Goal: Check status: Check status

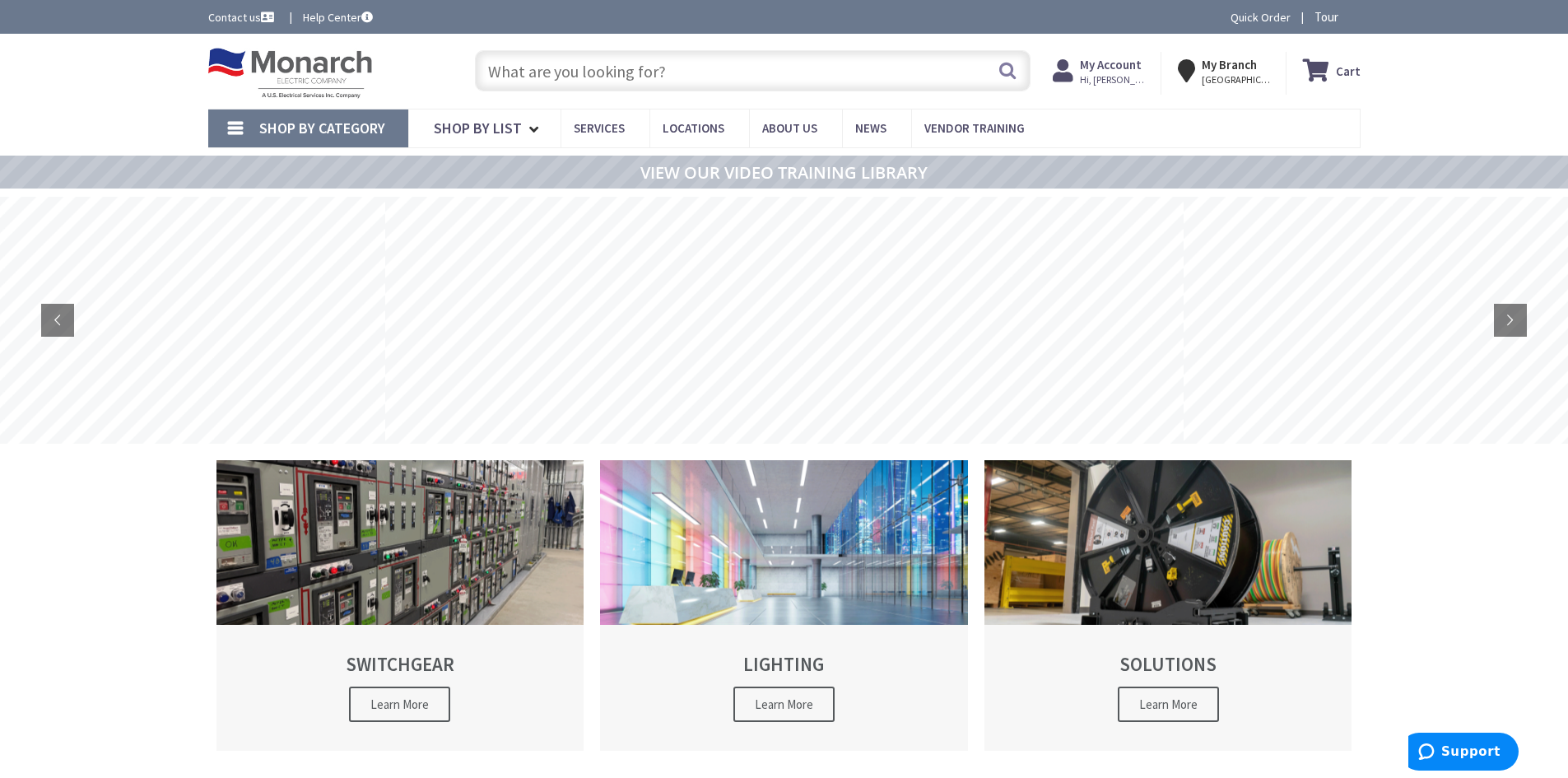
click at [1123, 79] on span "Hi, [PERSON_NAME]" at bounding box center [1115, 80] width 70 height 13
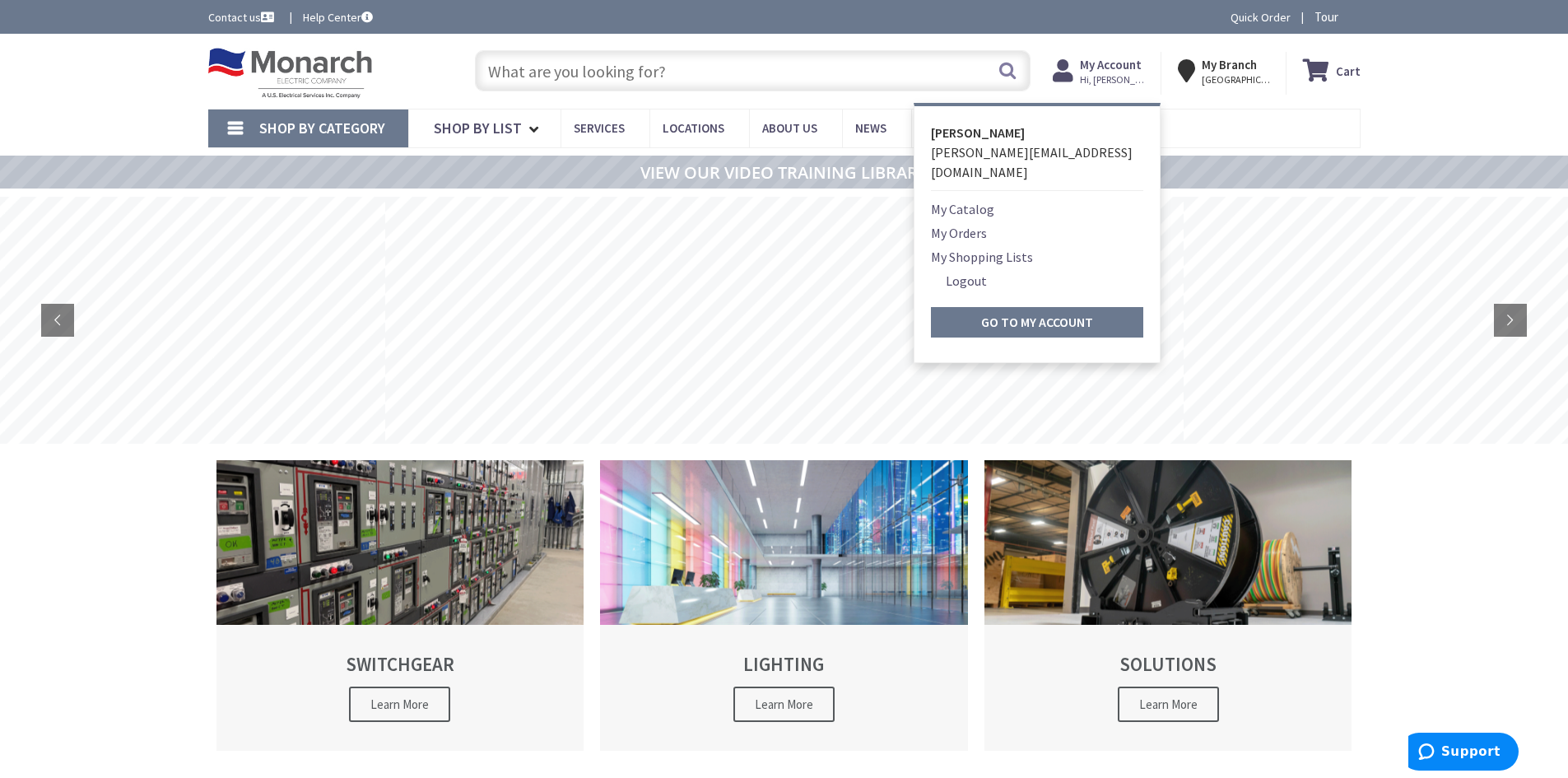
click at [953, 223] on link "My Orders" at bounding box center [958, 233] width 56 height 20
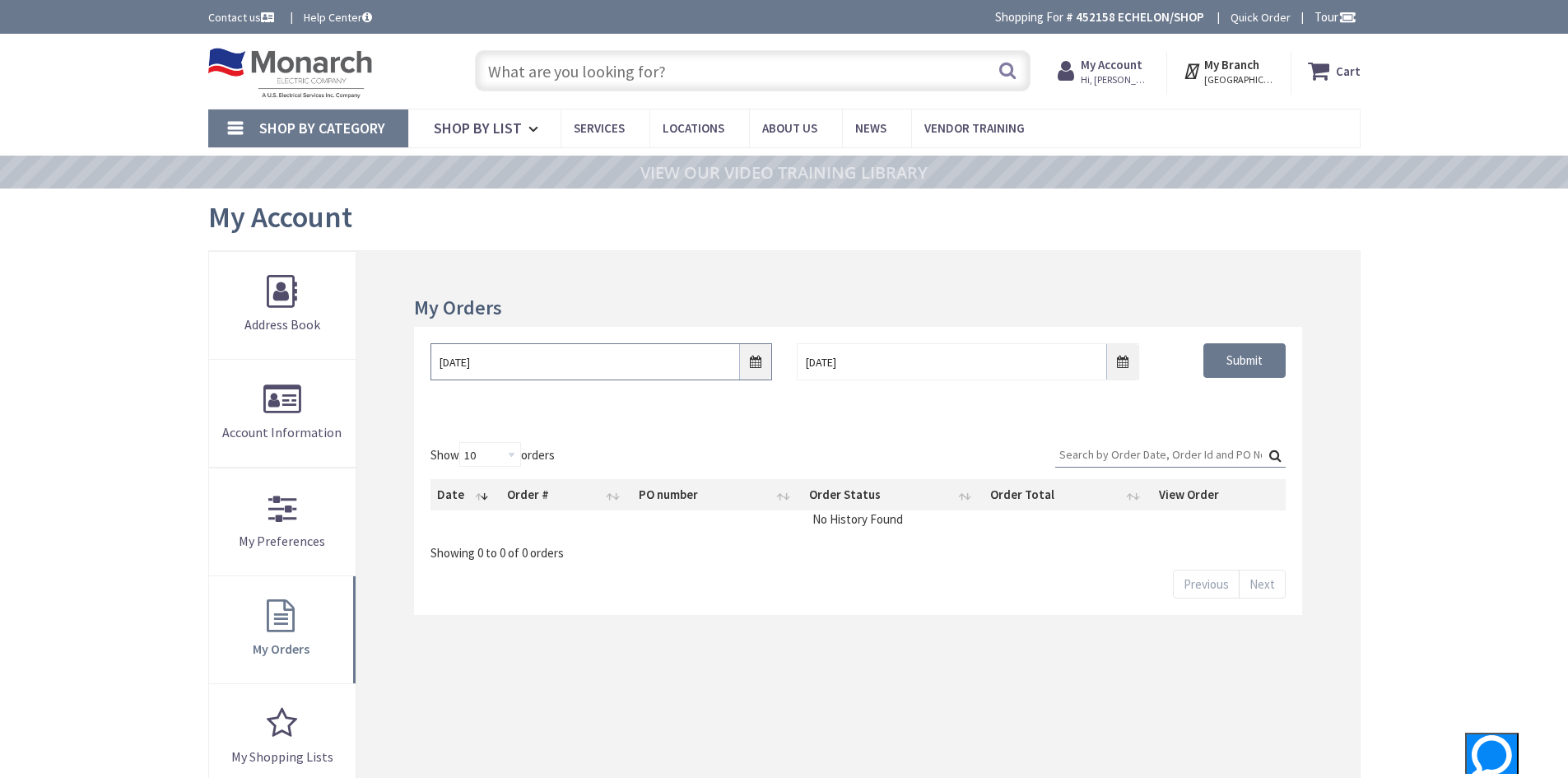
click at [754, 356] on input "8/26/2025" at bounding box center [601, 361] width 341 height 37
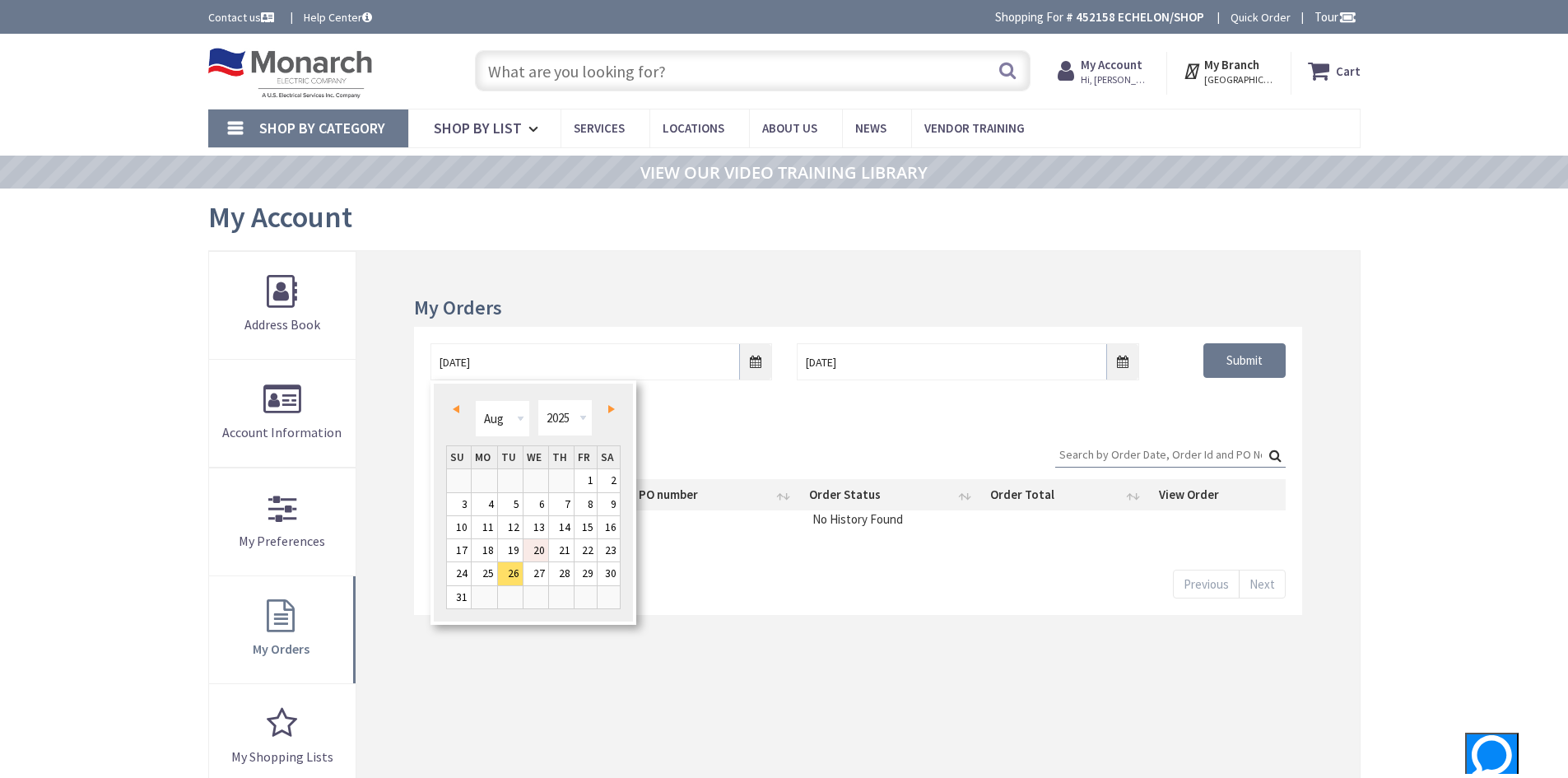
click at [534, 548] on link "20" at bounding box center [536, 550] width 25 height 22
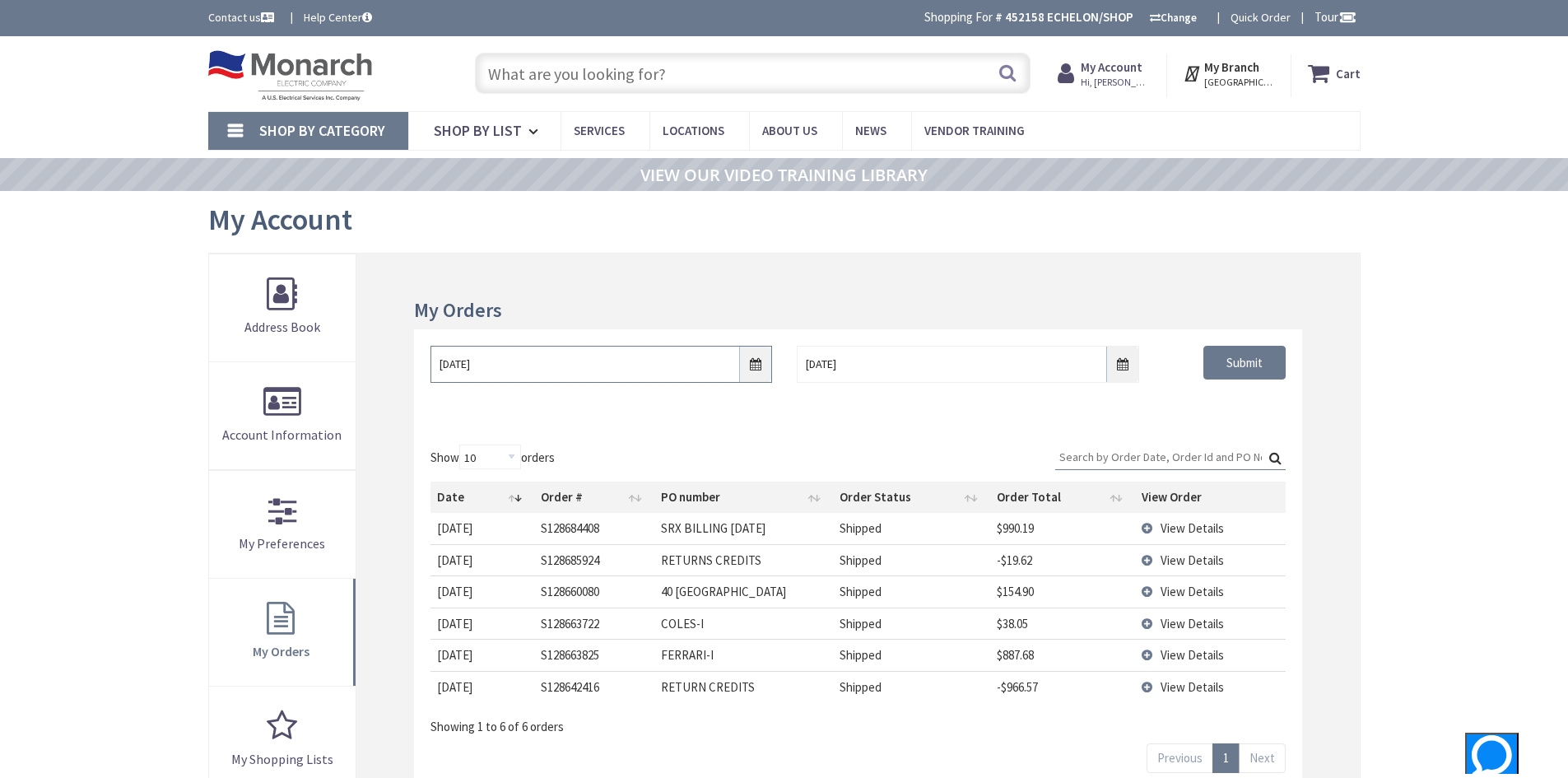
click at [753, 364] on input "08/20/2025" at bounding box center [601, 364] width 341 height 37
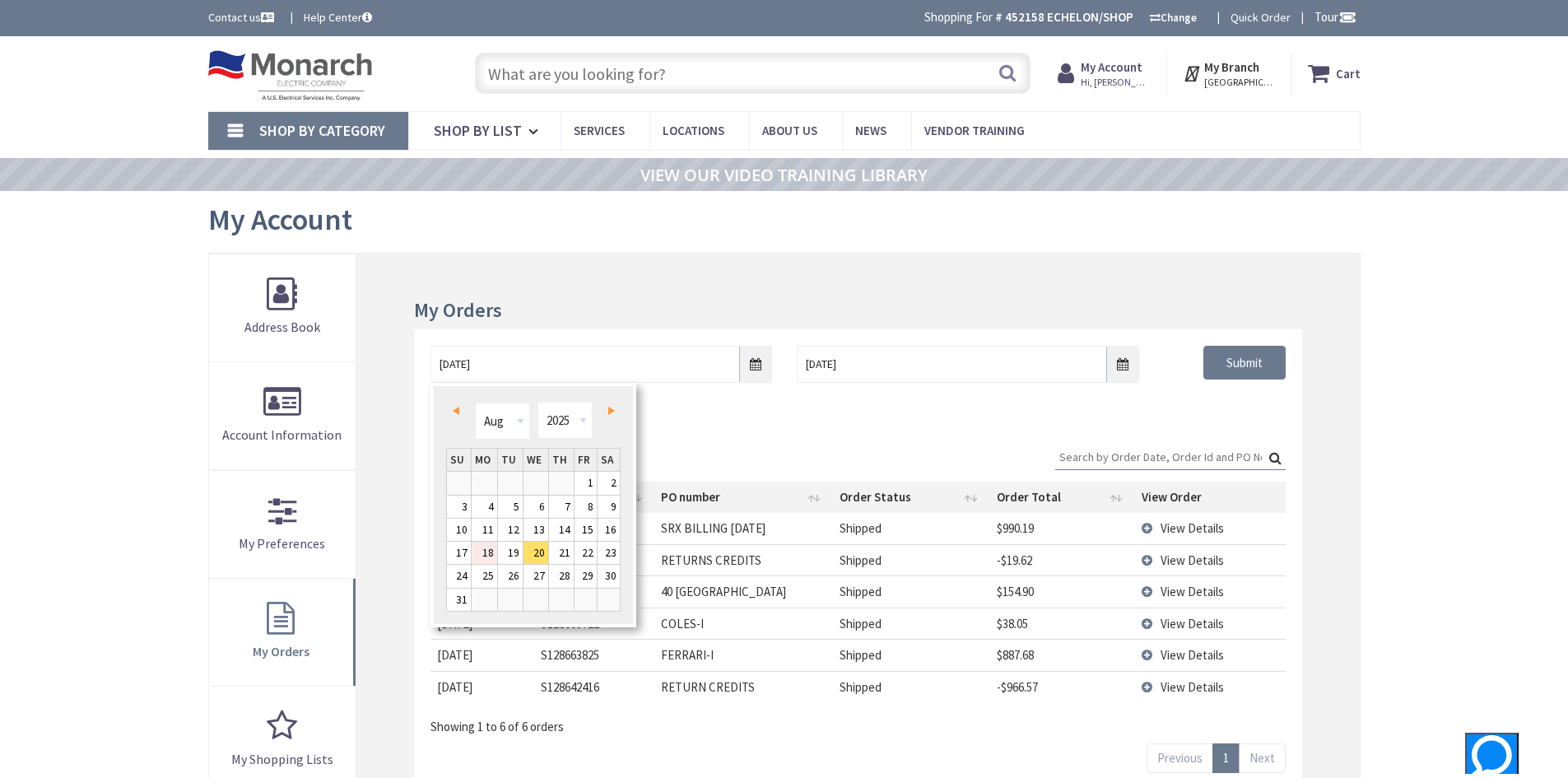
click at [481, 550] on link "18" at bounding box center [484, 552] width 26 height 22
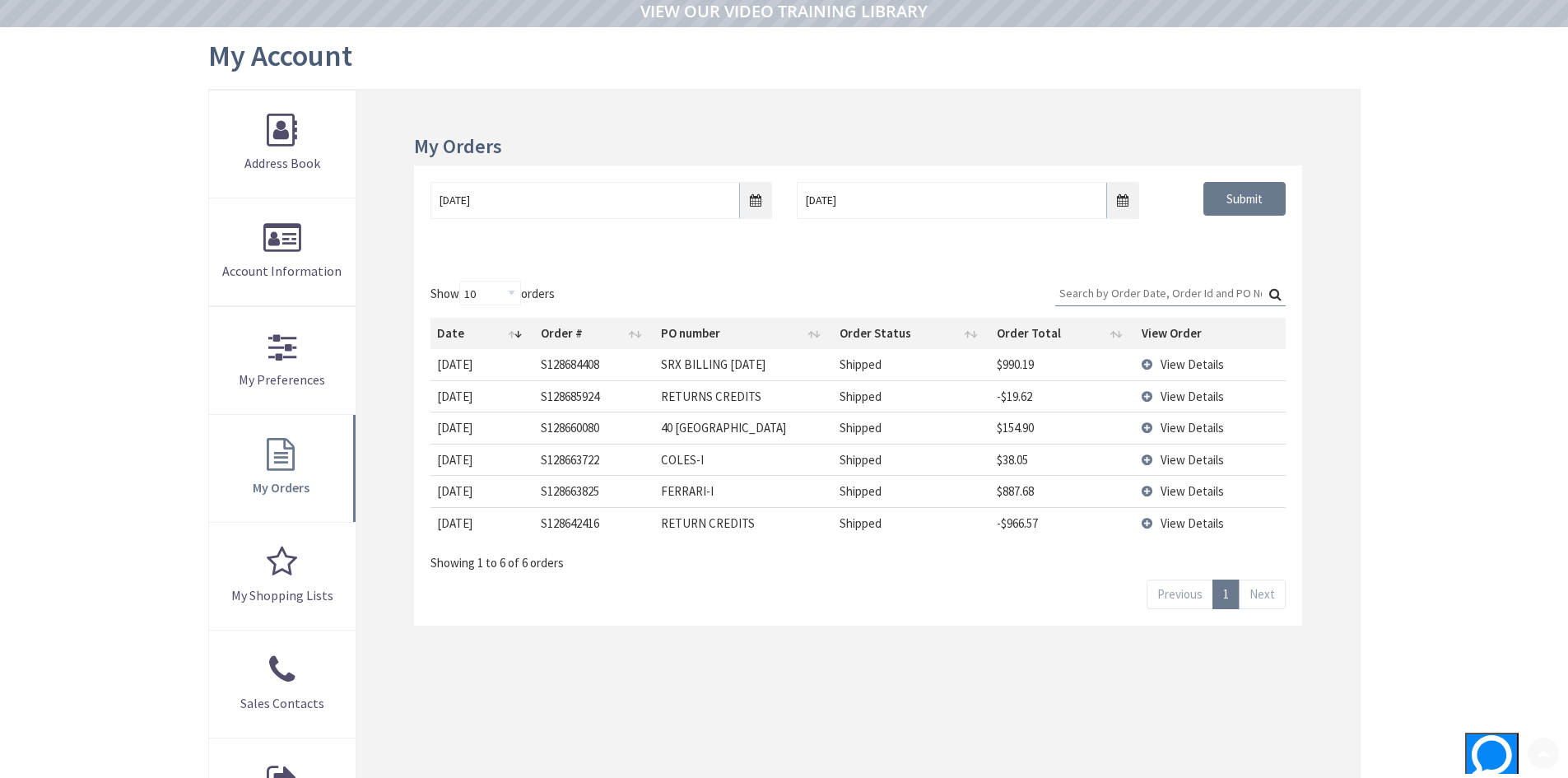
scroll to position [165, 0]
click at [1256, 597] on link "Next" at bounding box center [1261, 593] width 47 height 29
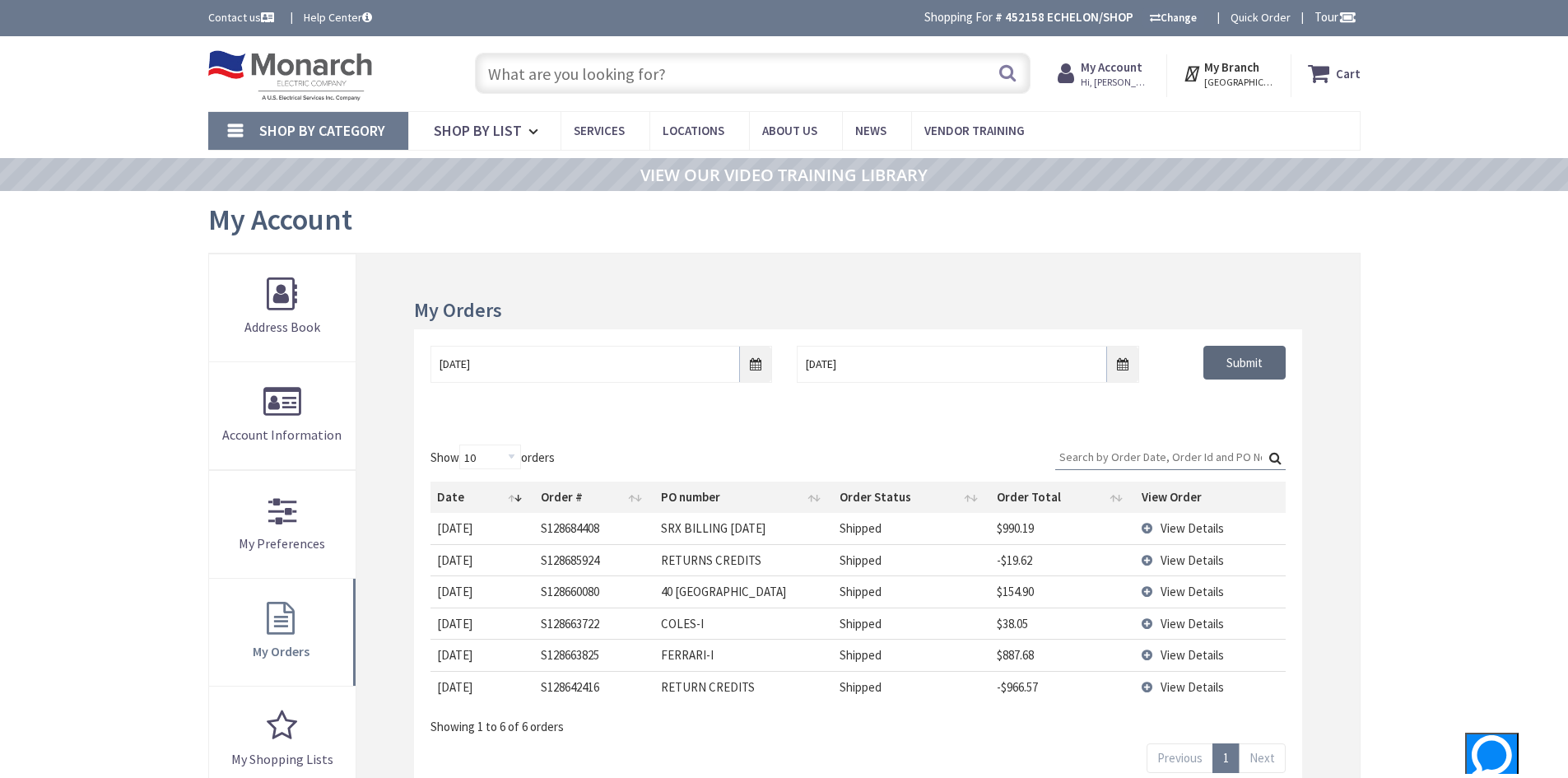
click at [1242, 372] on input "Submit" at bounding box center [1245, 363] width 82 height 34
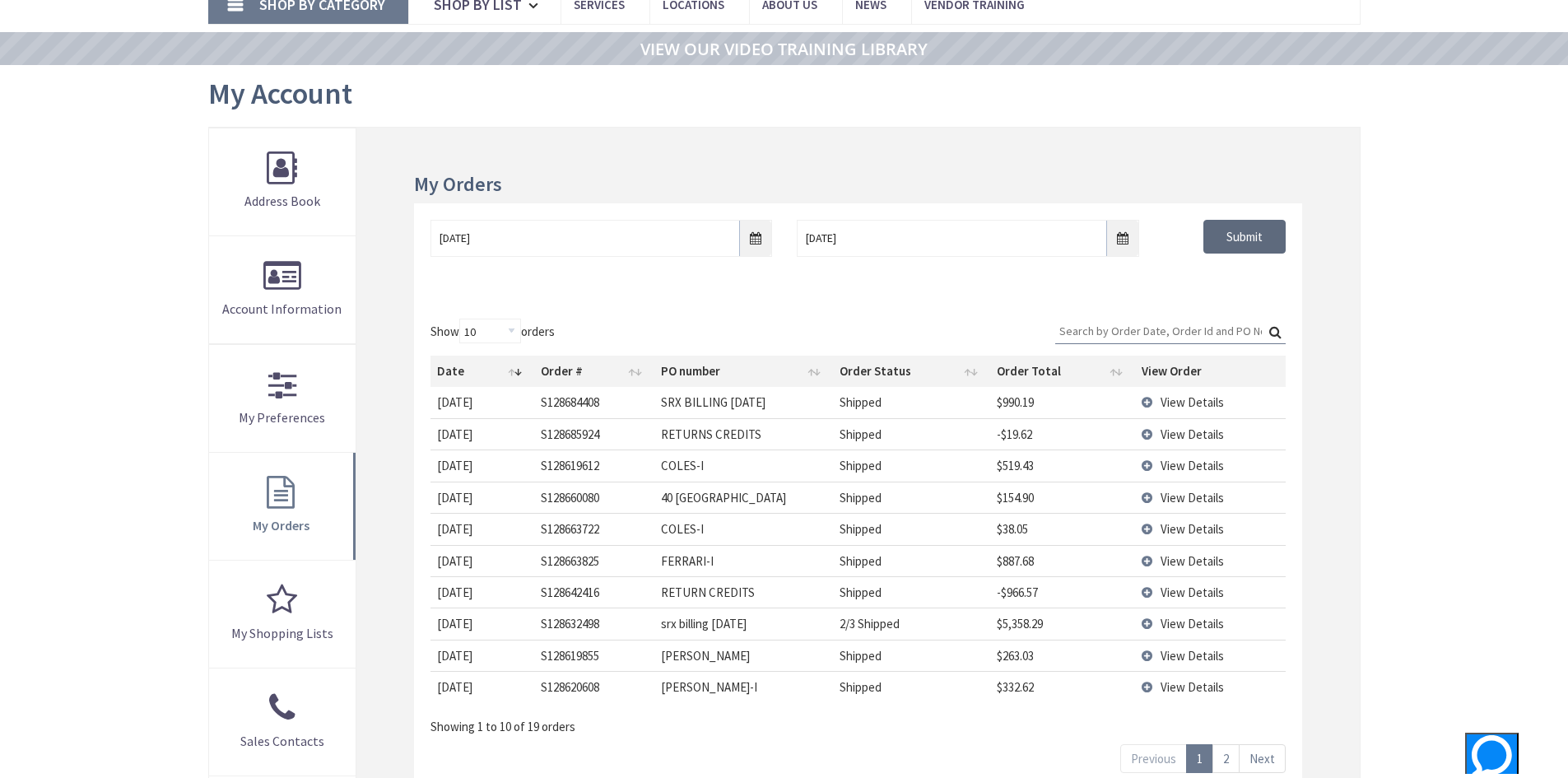
scroll to position [330, 0]
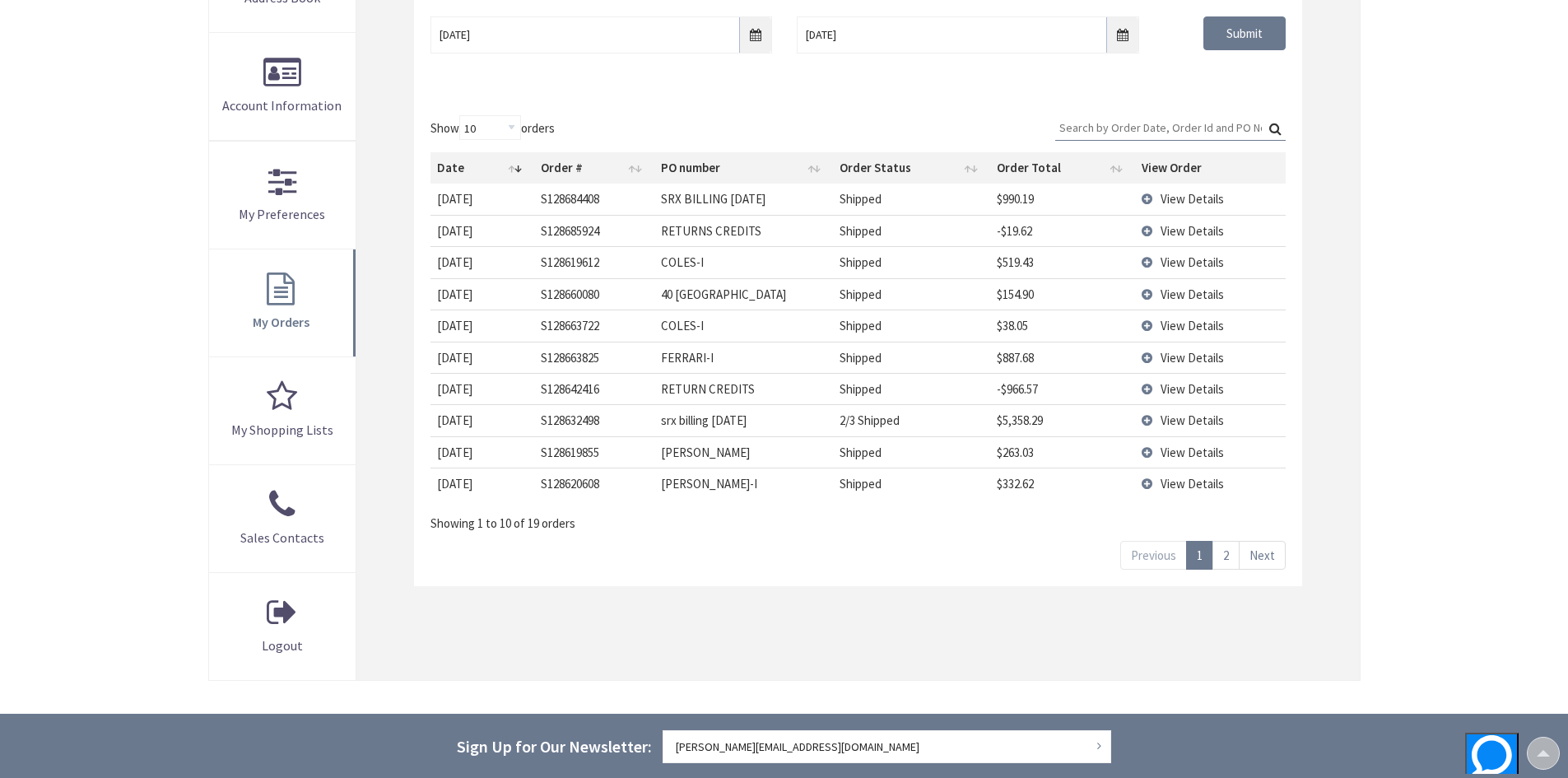
click at [1234, 552] on link "2" at bounding box center [1226, 555] width 27 height 29
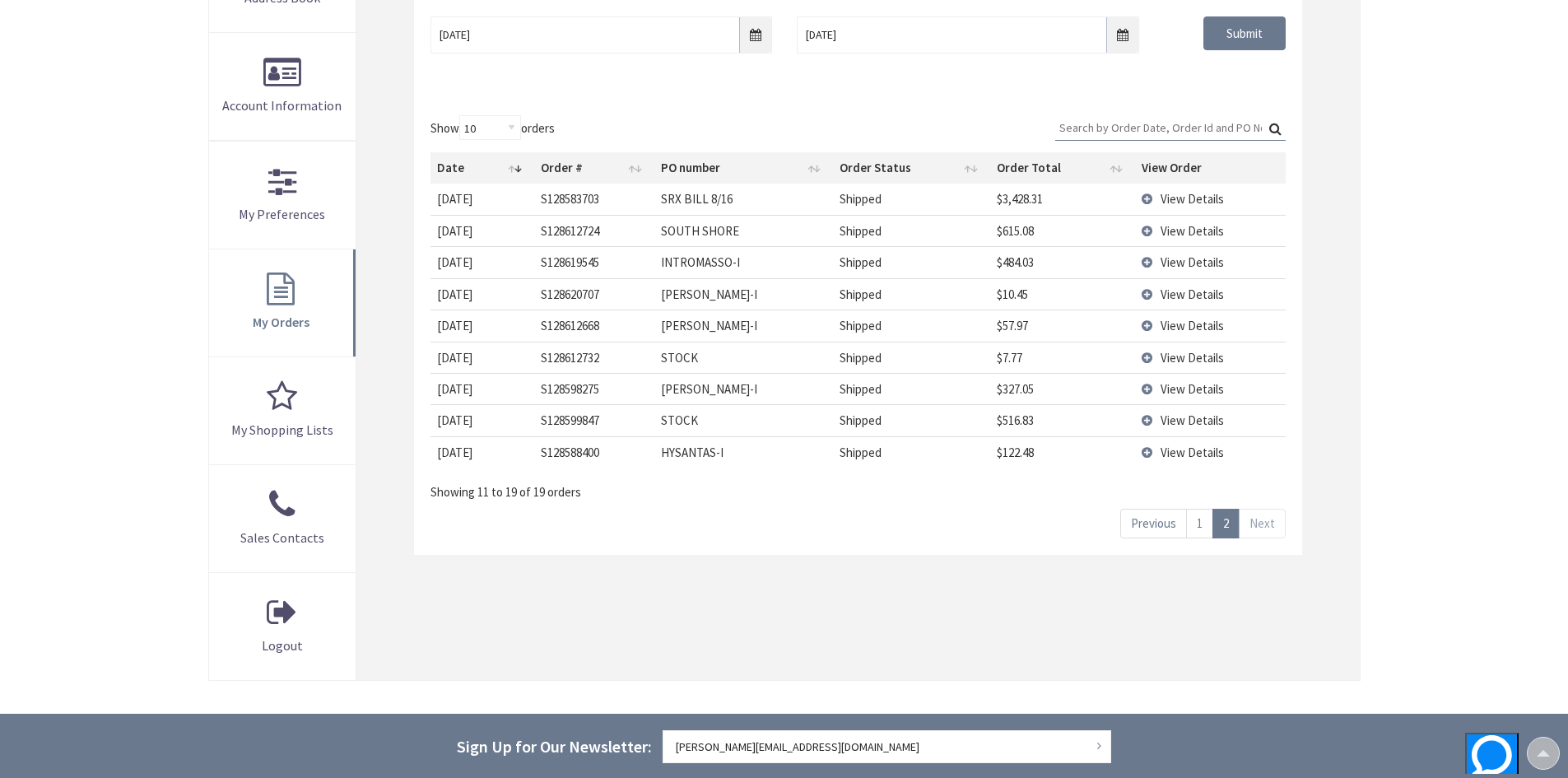
click at [1160, 387] on td "View Details" at bounding box center [1210, 388] width 150 height 32
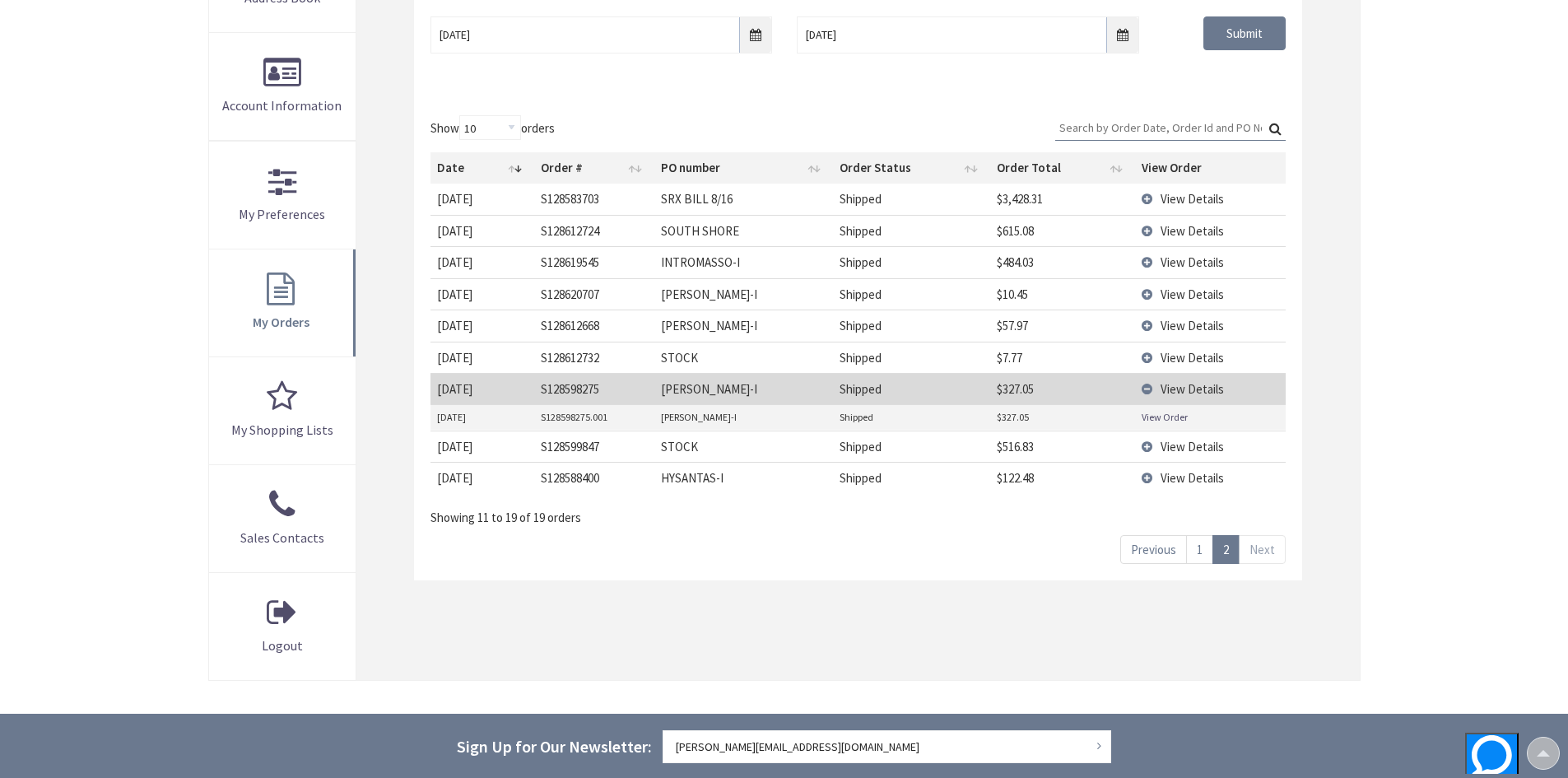
click at [1150, 417] on link "View Order" at bounding box center [1164, 417] width 46 height 14
click at [1207, 538] on link "1" at bounding box center [1200, 549] width 27 height 29
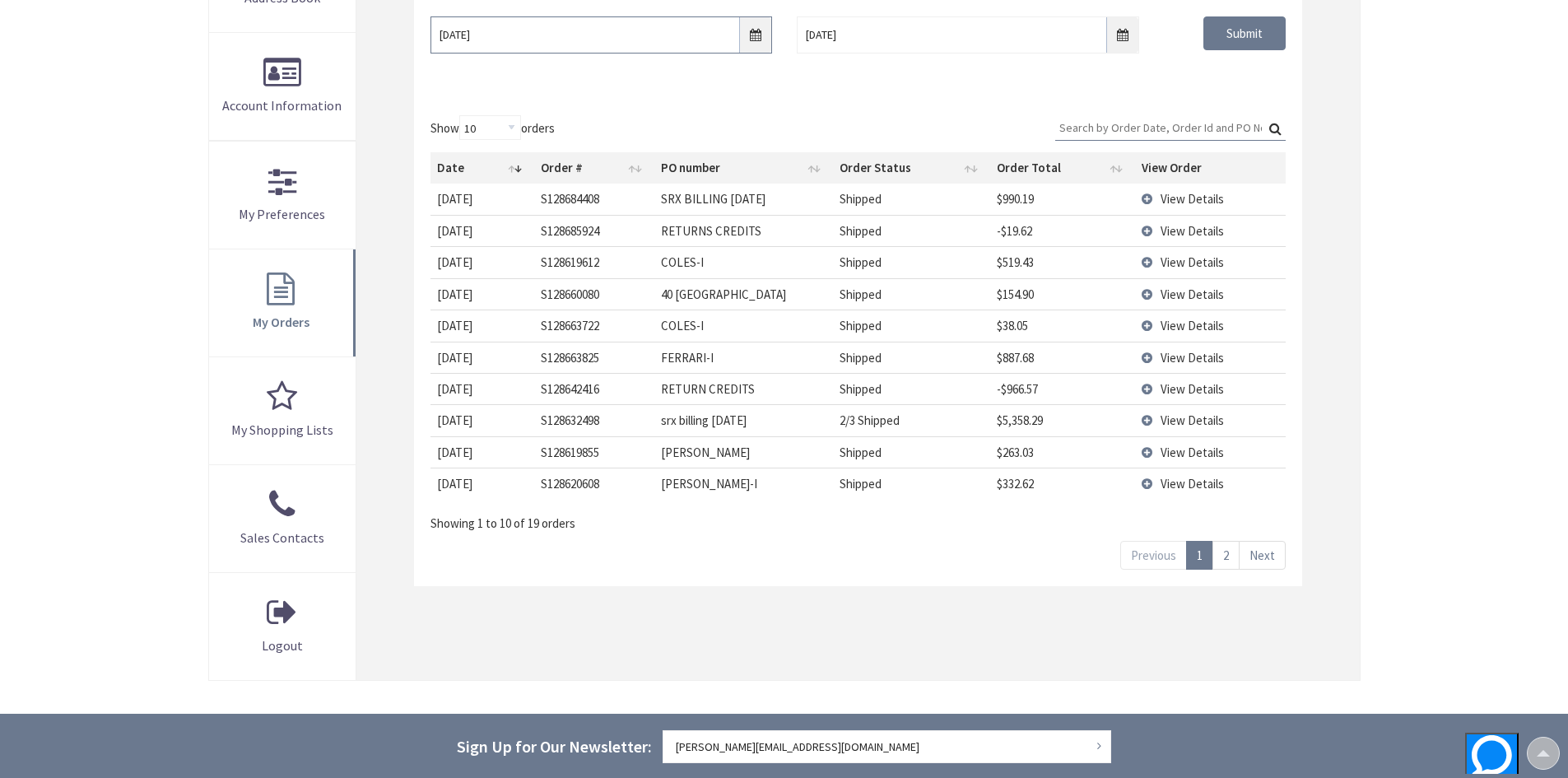
click at [550, 29] on input "08/18/2025" at bounding box center [601, 34] width 341 height 37
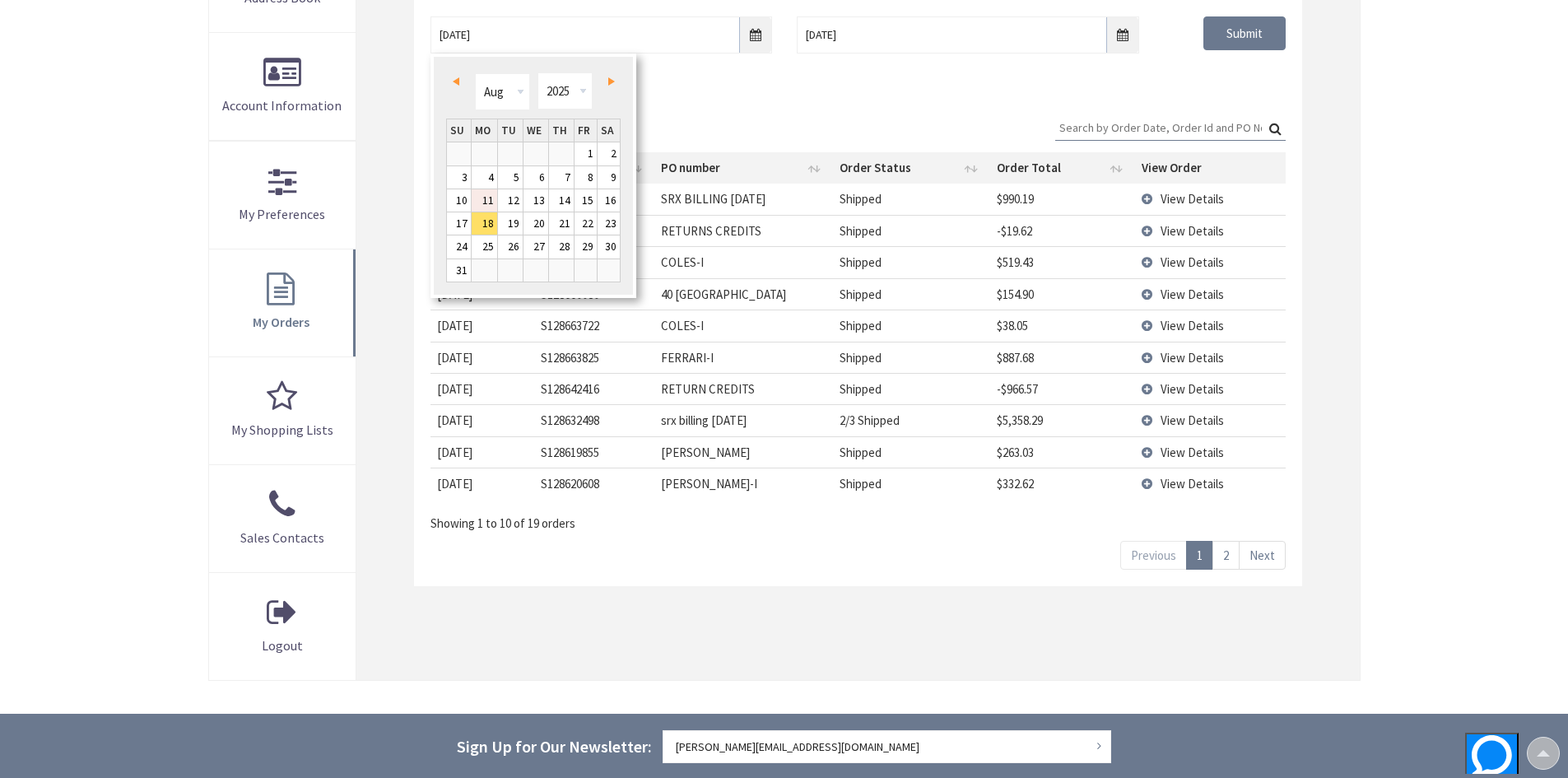
click at [496, 195] on link "11" at bounding box center [484, 200] width 26 height 22
type input "08/11/2025"
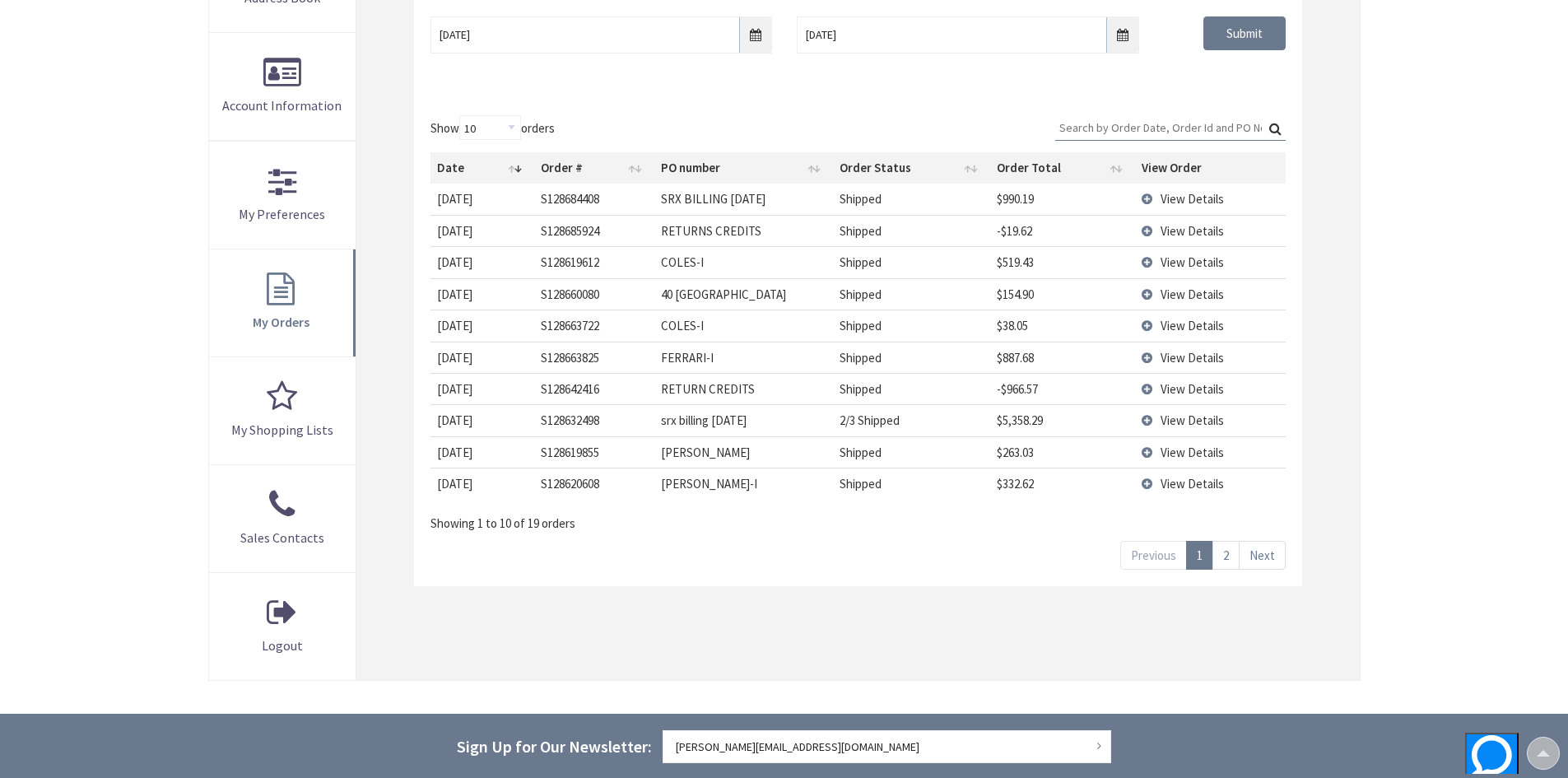
click at [1198, 27] on div "Submit" at bounding box center [1224, 34] width 147 height 34
click at [1211, 27] on input "Submit" at bounding box center [1245, 34] width 82 height 34
click at [1200, 548] on link "3" at bounding box center [1200, 555] width 27 height 29
click at [1207, 195] on span "View Details" at bounding box center [1192, 198] width 63 height 15
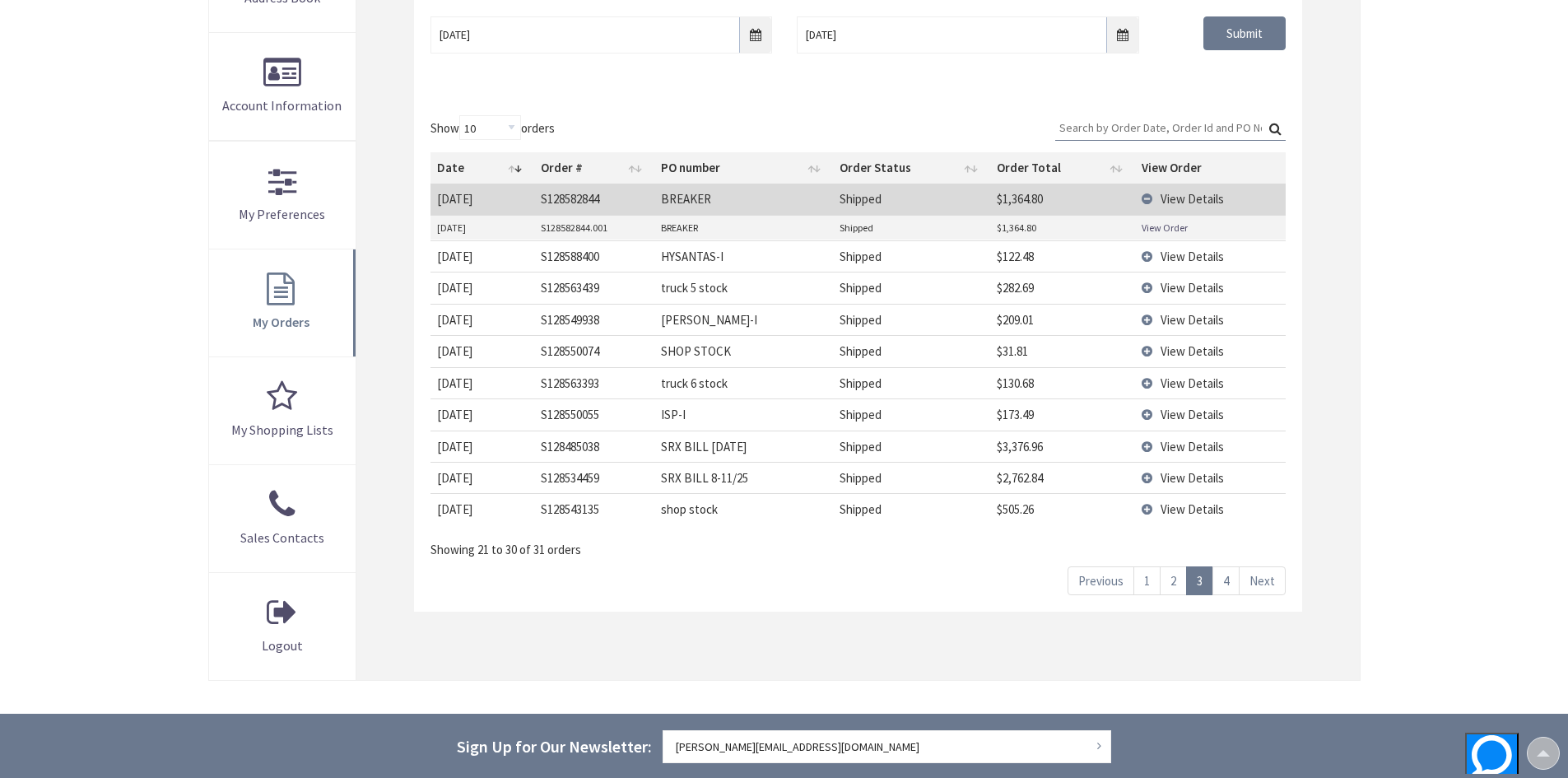
click at [1161, 226] on link "View Order" at bounding box center [1164, 227] width 46 height 14
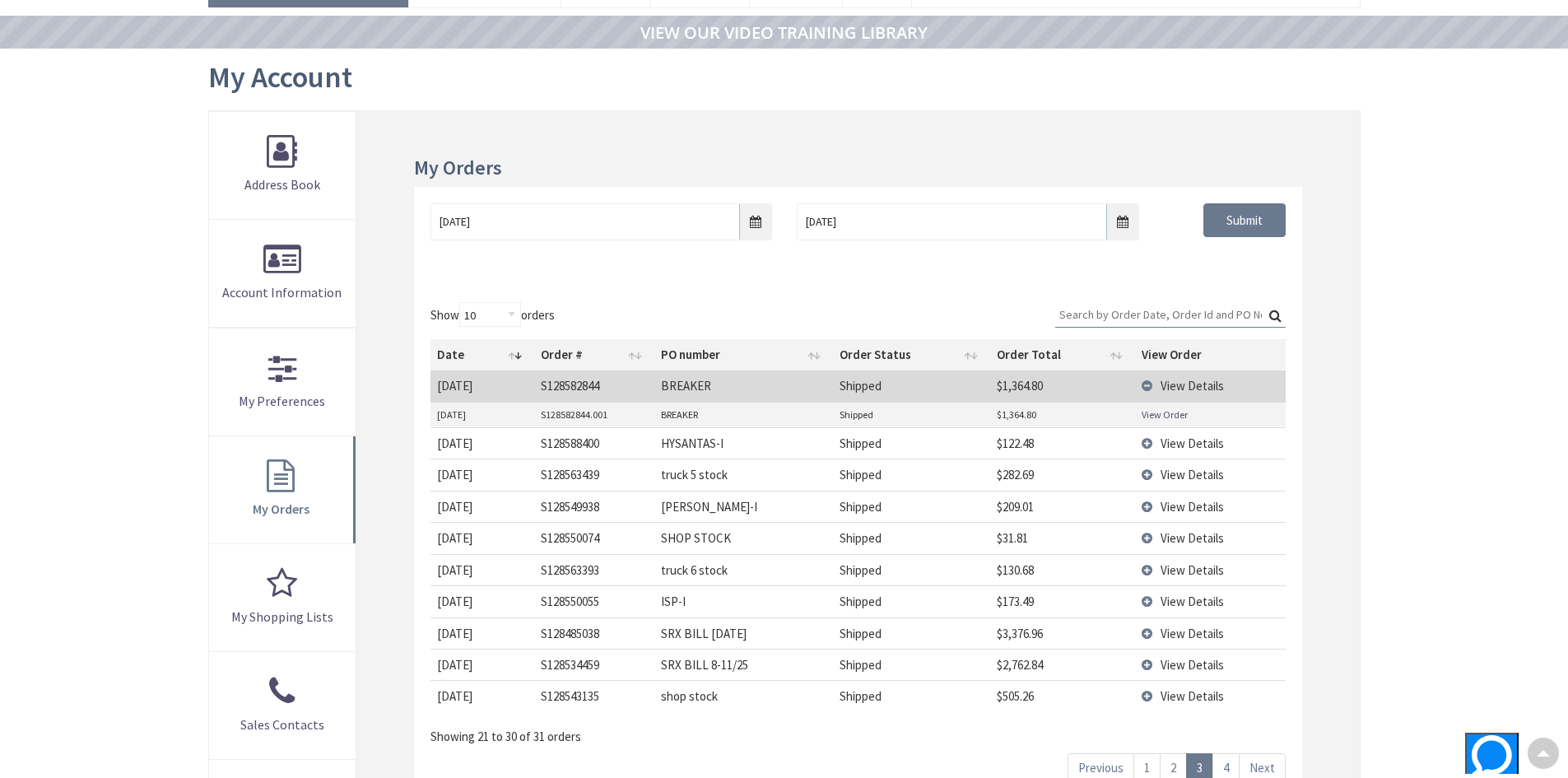
scroll to position [0, 0]
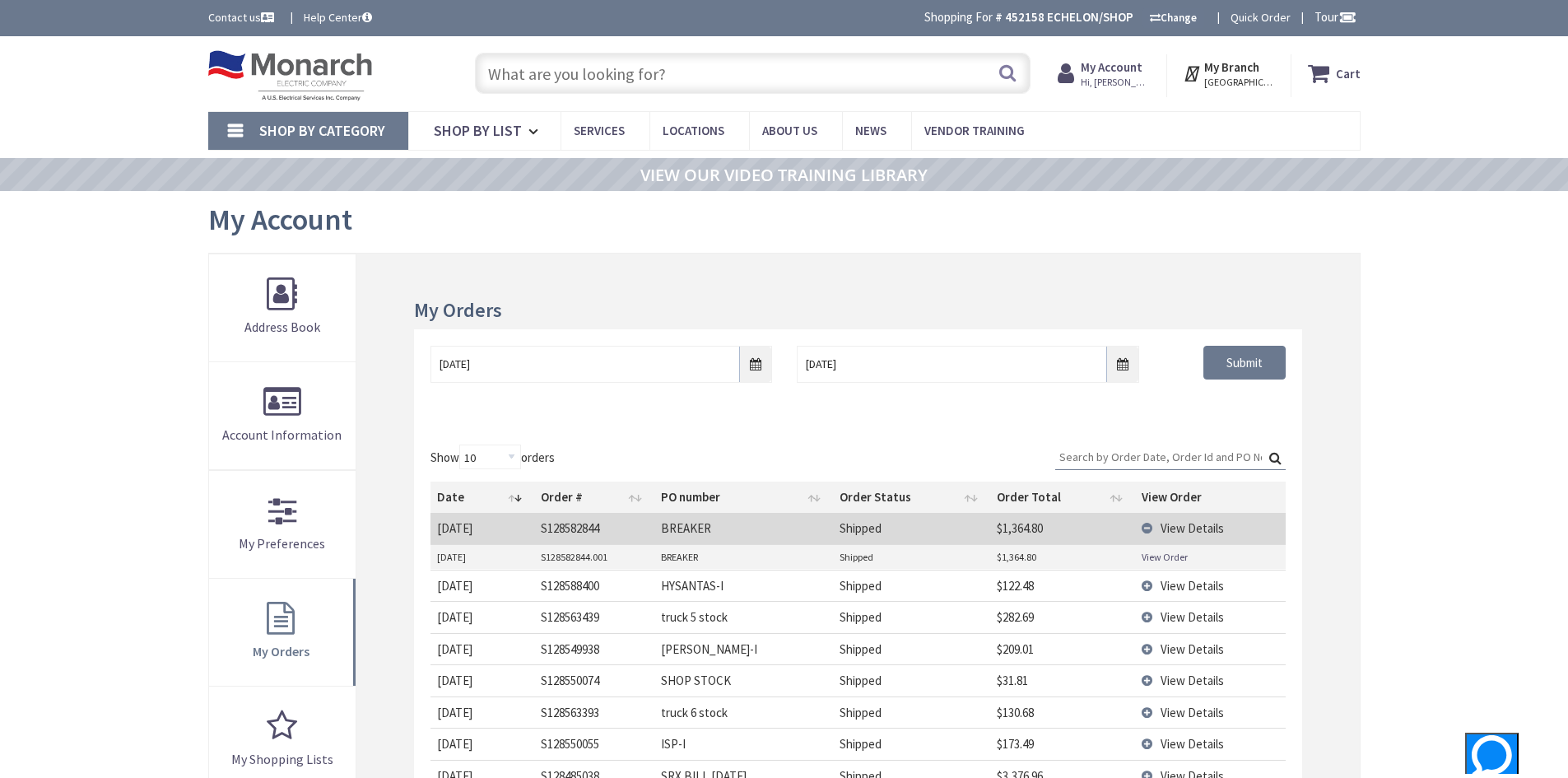
click at [562, 79] on input "text" at bounding box center [753, 73] width 556 height 41
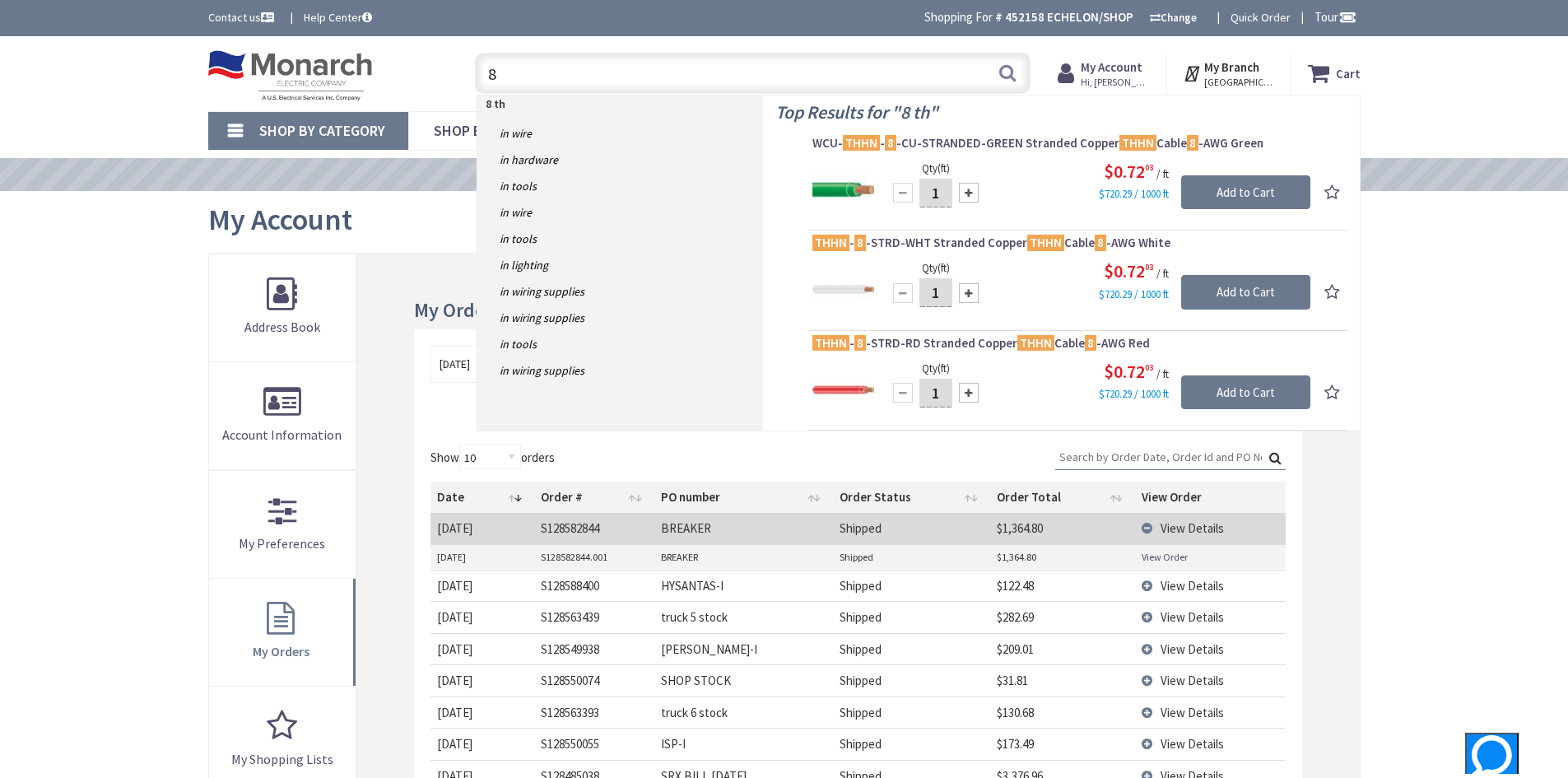
type input "8"
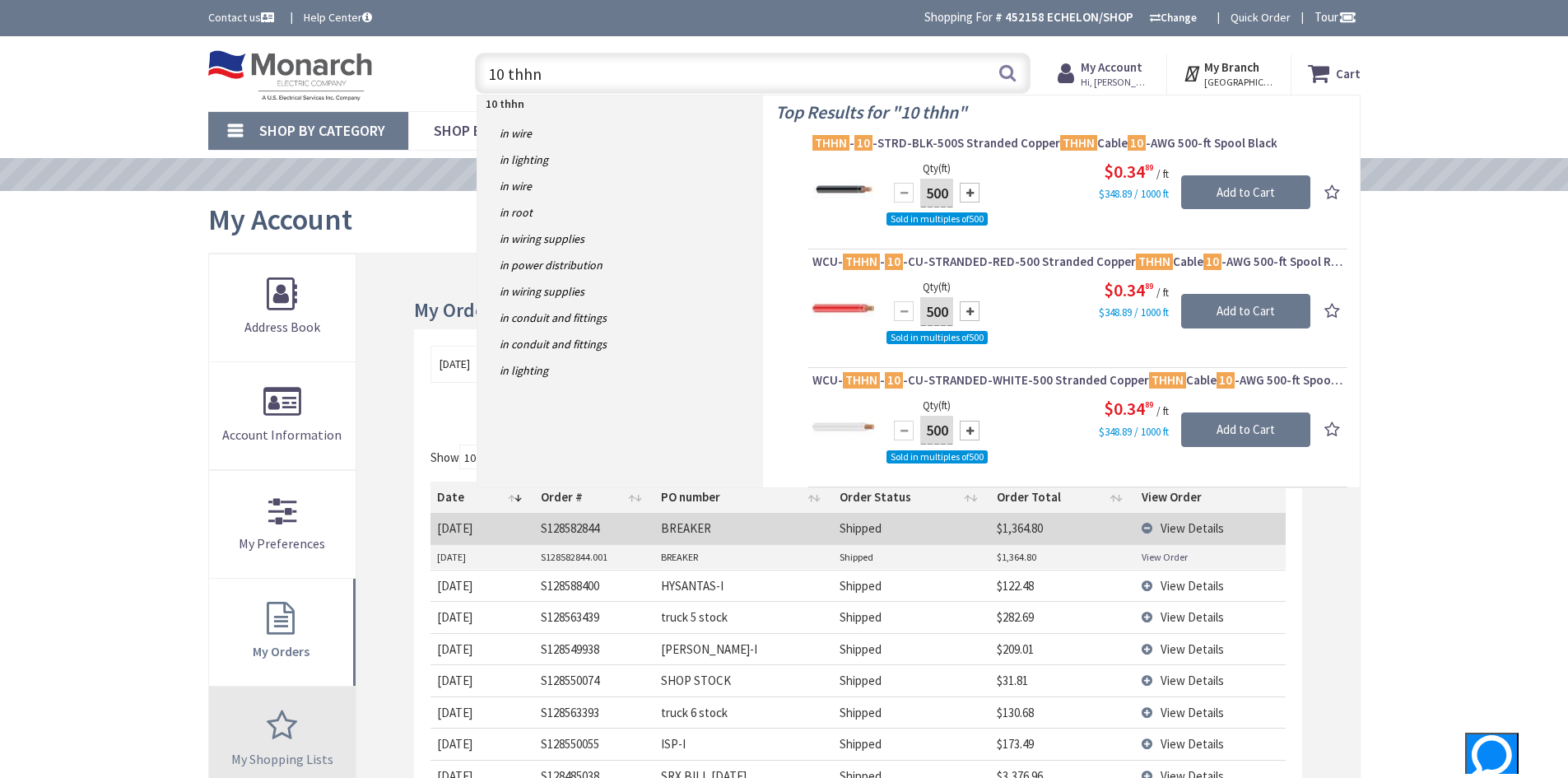
type input "10 thhn"
drag, startPoint x: 535, startPoint y: 79, endPoint x: 341, endPoint y: 95, distance: 194.7
click at [373, 86] on div "Toggle Nav 10 thhn 10 thhn Search Cart My Cart Close You have no items in your …" at bounding box center [784, 74] width 1177 height 56
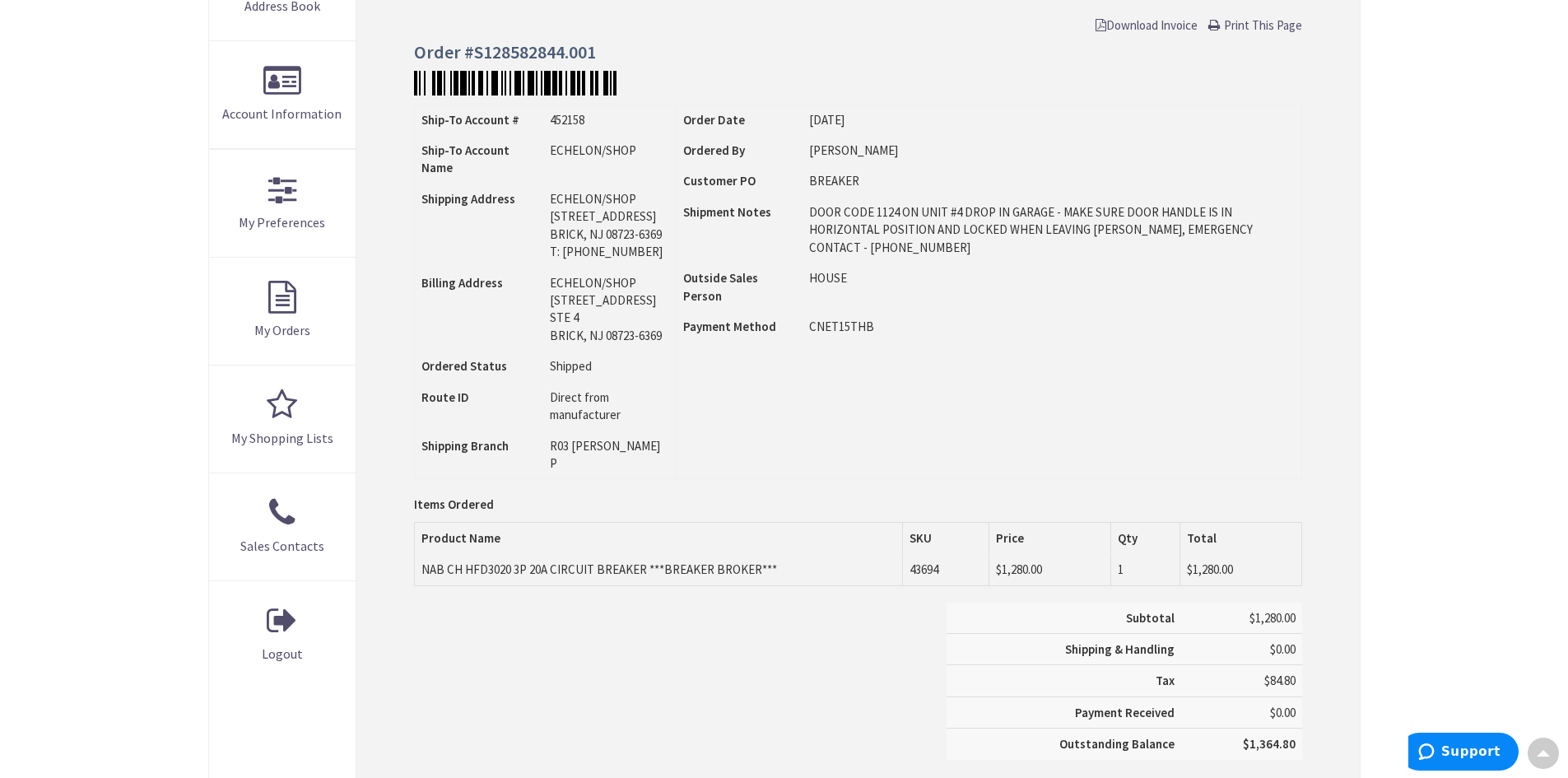
scroll to position [165, 0]
